Goal: Task Accomplishment & Management: Manage account settings

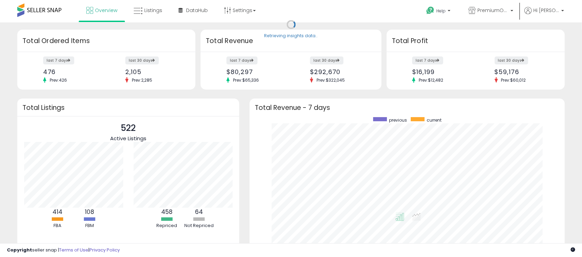
scroll to position [130, 301]
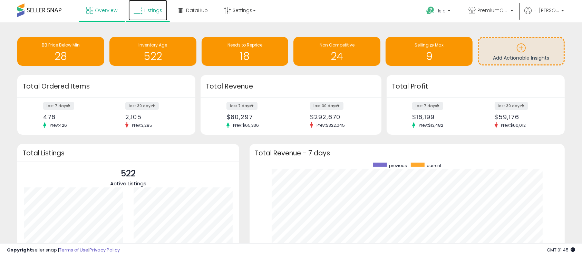
click at [155, 18] on link "Listings" at bounding box center [147, 10] width 39 height 21
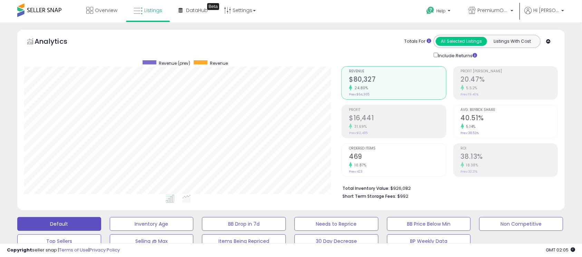
scroll to position [225, 0]
